Goal: Find specific page/section

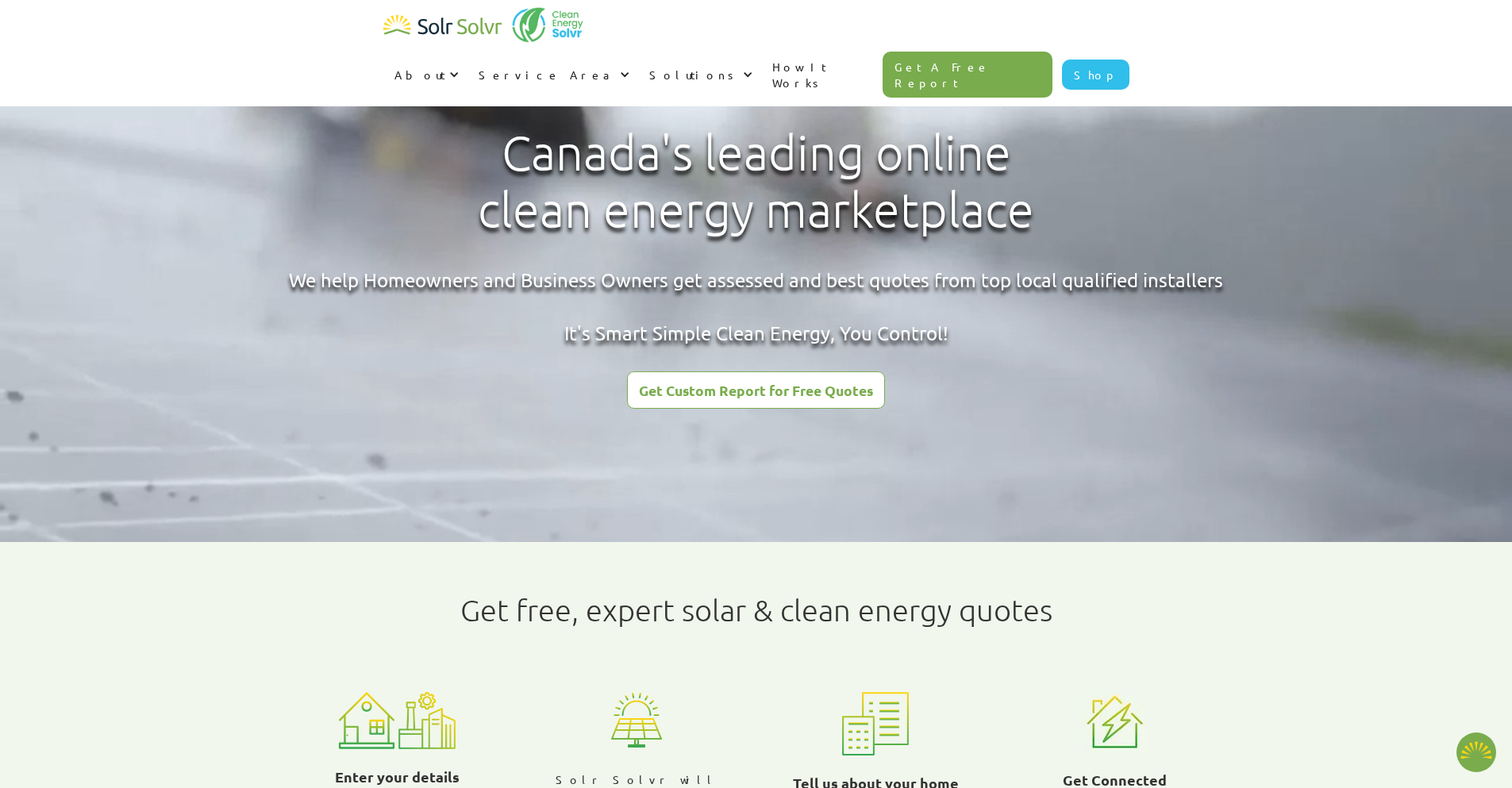
type textarea "x"
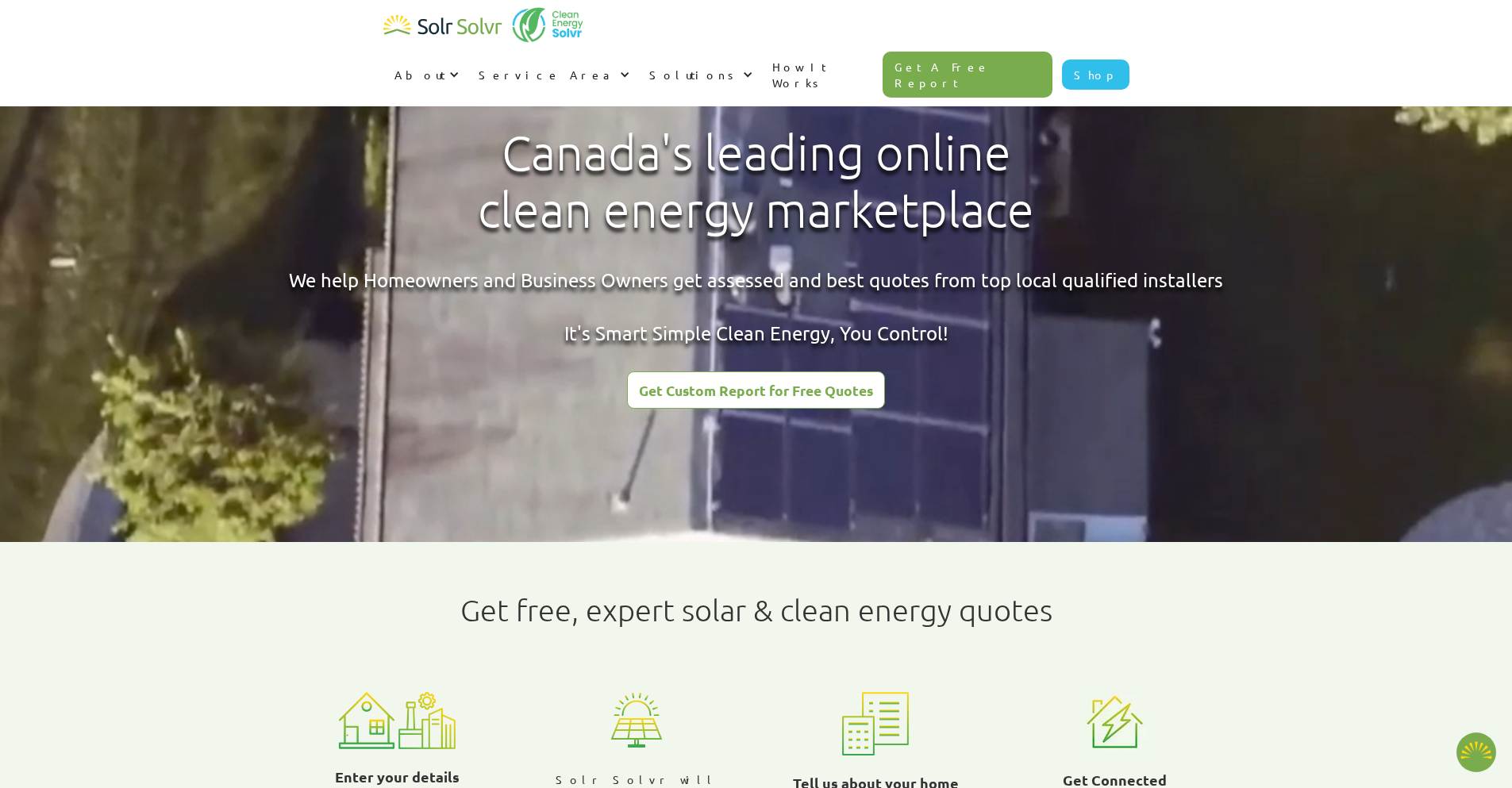
scroll to position [14835, 0]
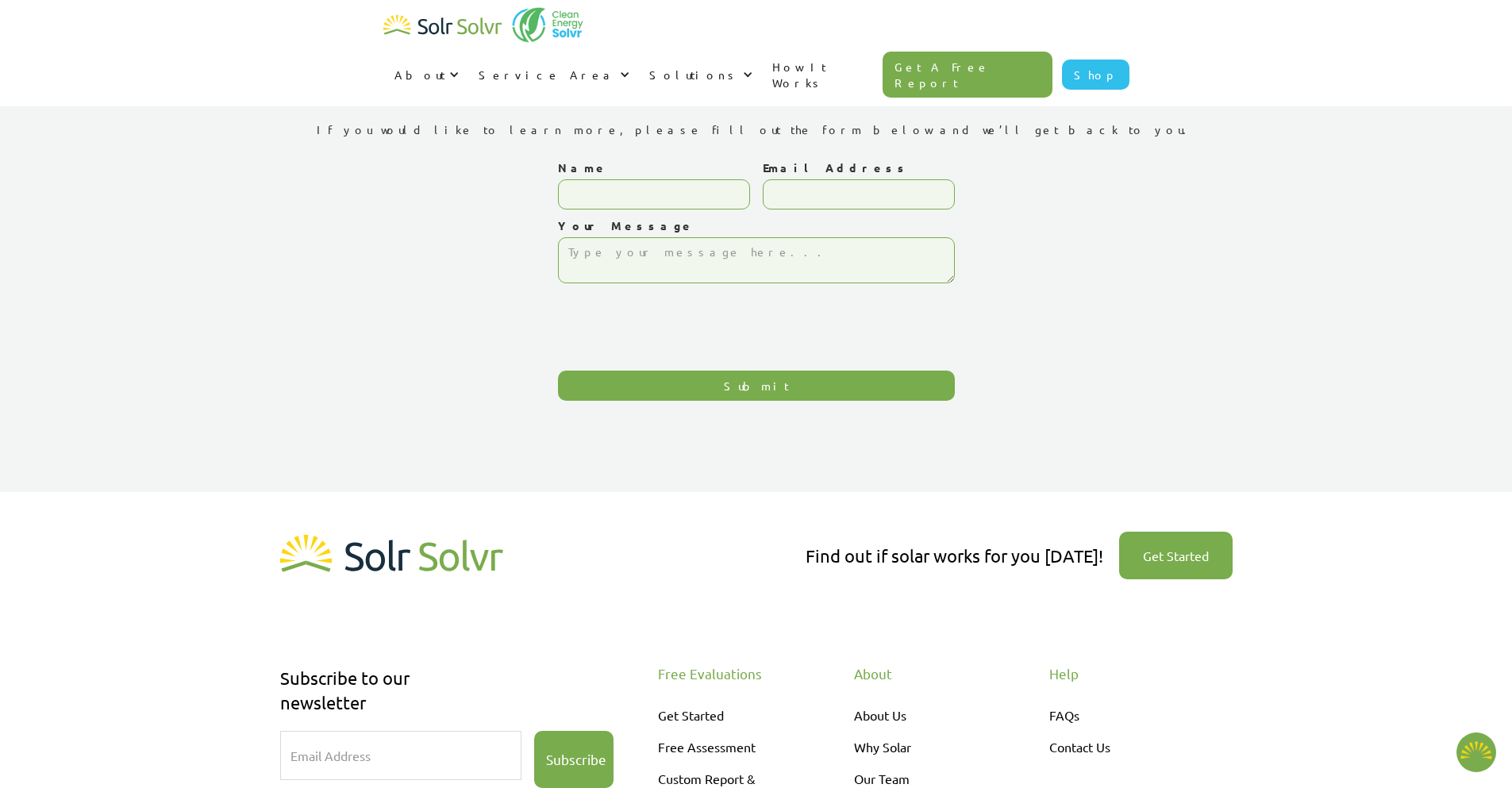
scroll to position [249, 0]
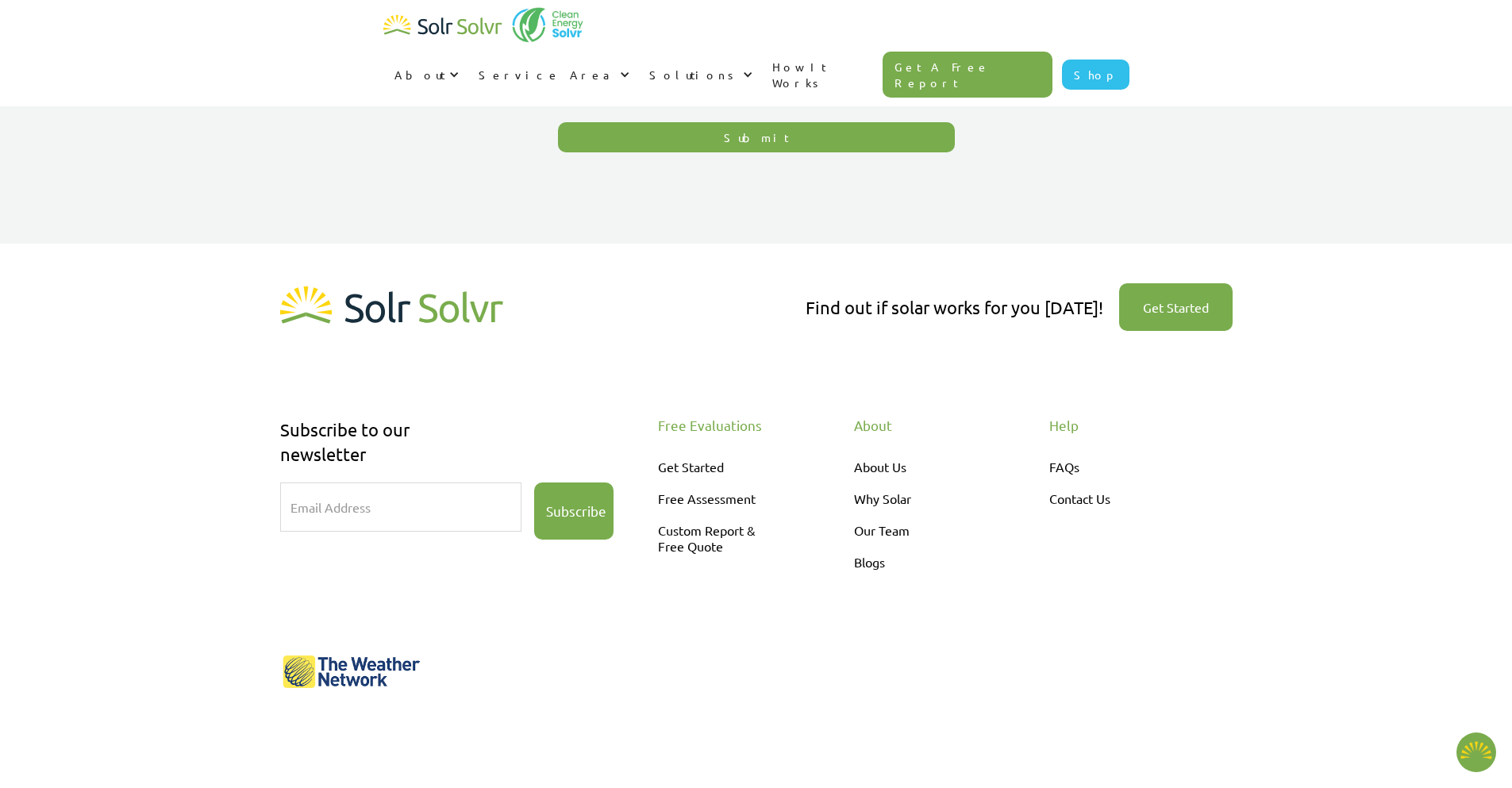
type textarea "x"
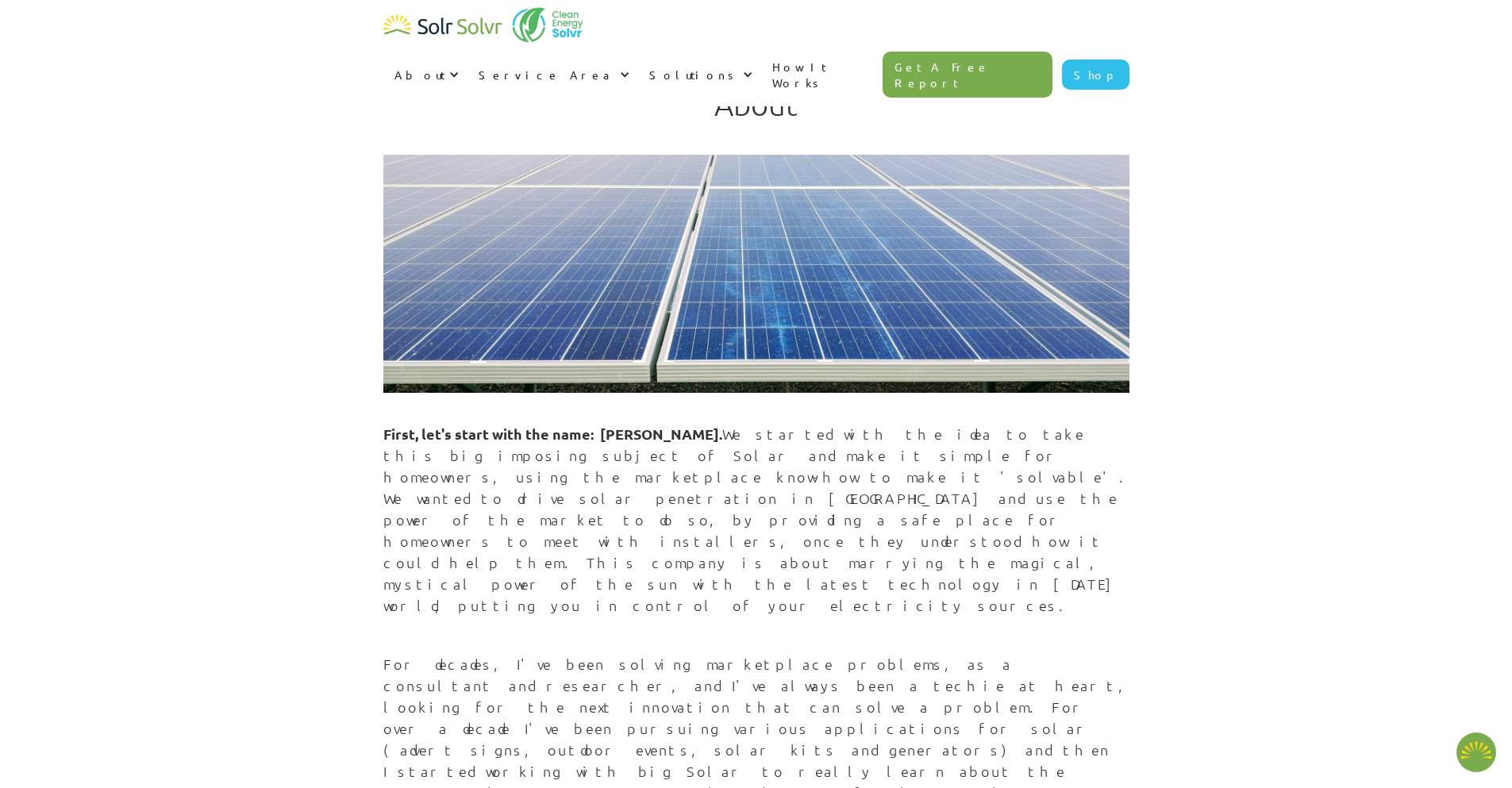
type textarea "x"
